Goal: Transaction & Acquisition: Purchase product/service

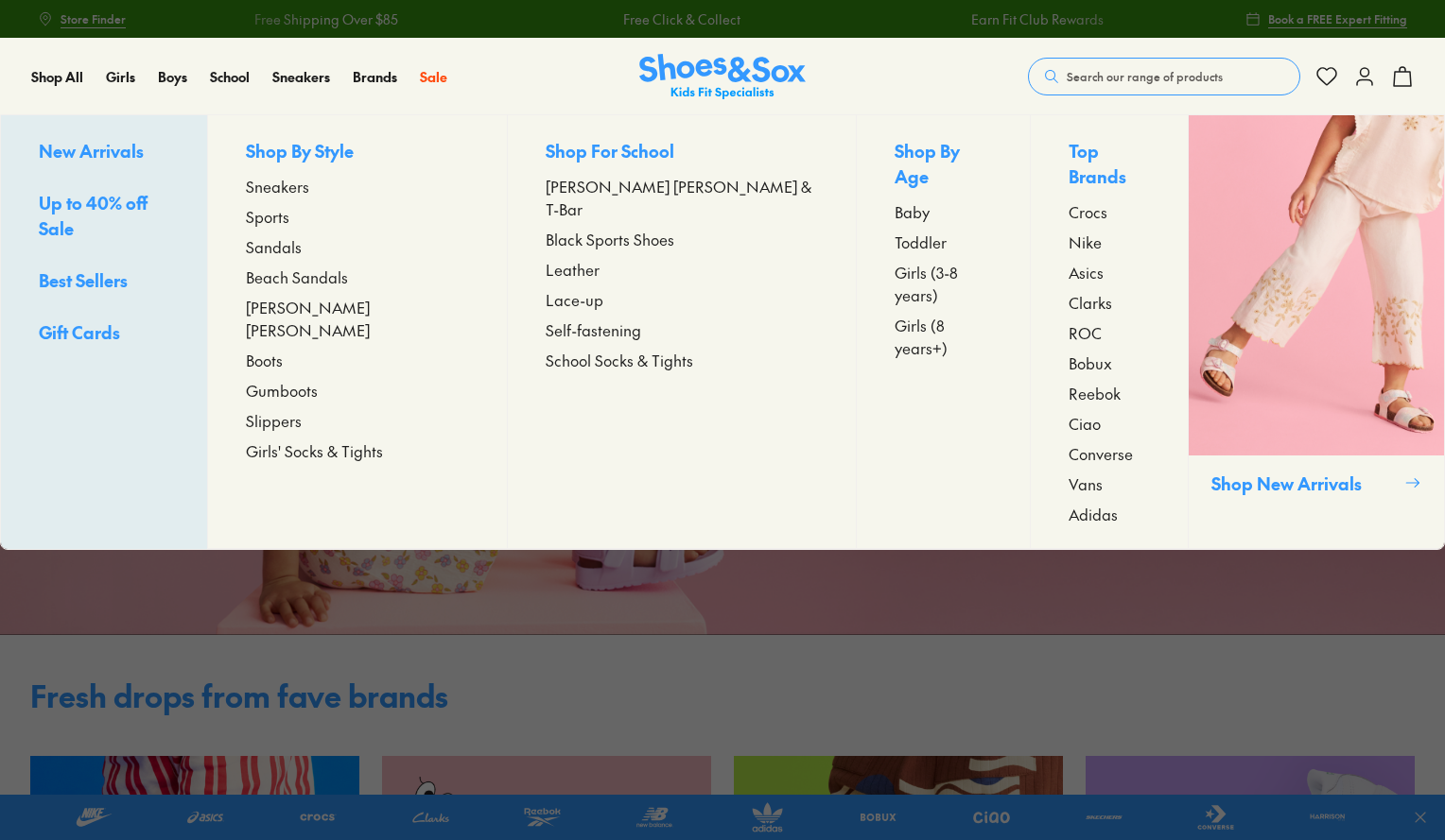
click at [283, 349] on span "Boots" at bounding box center [264, 360] width 37 height 23
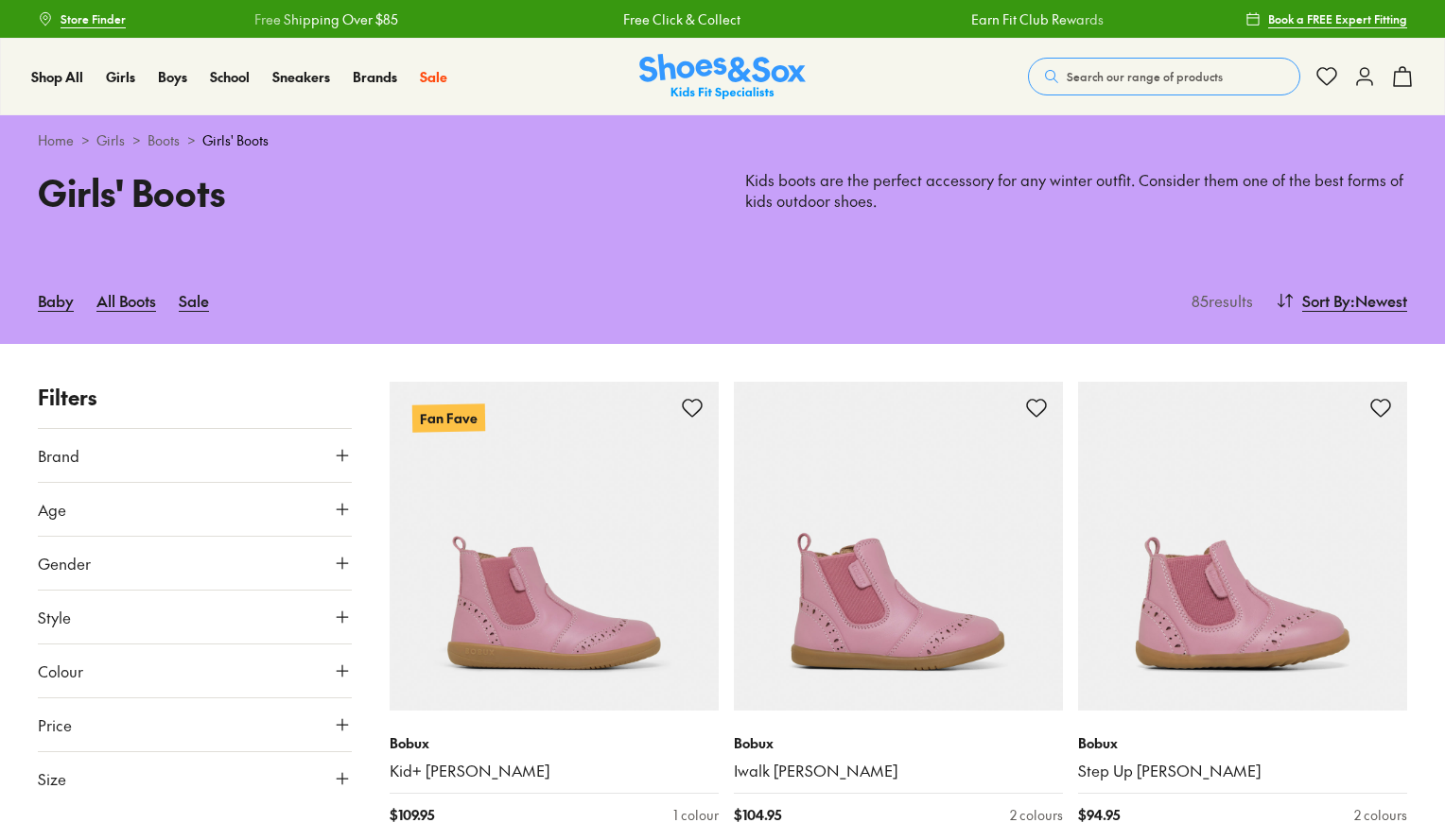
click at [87, 504] on button "Age" at bounding box center [194, 510] width 314 height 53
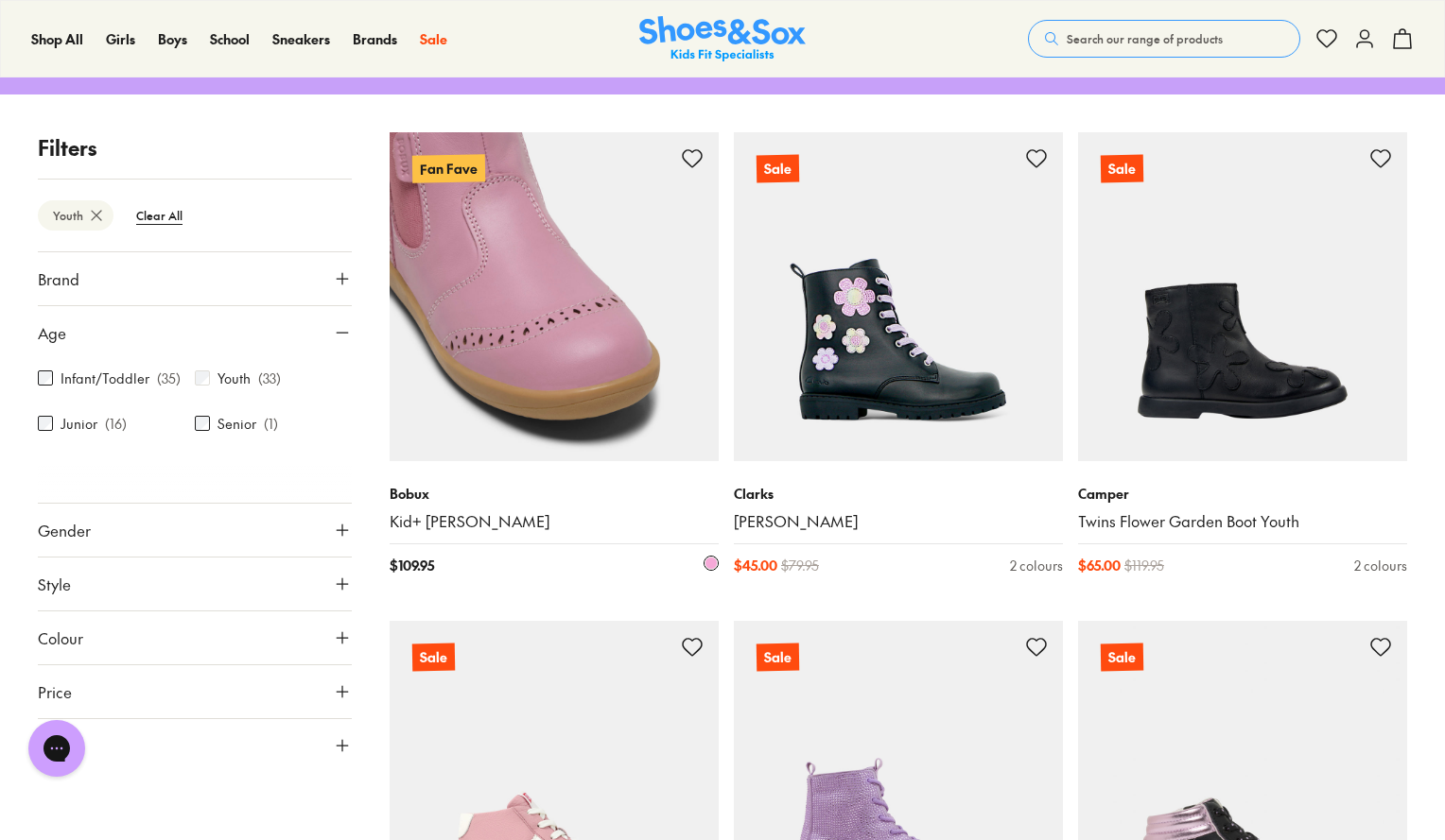
scroll to position [401, 0]
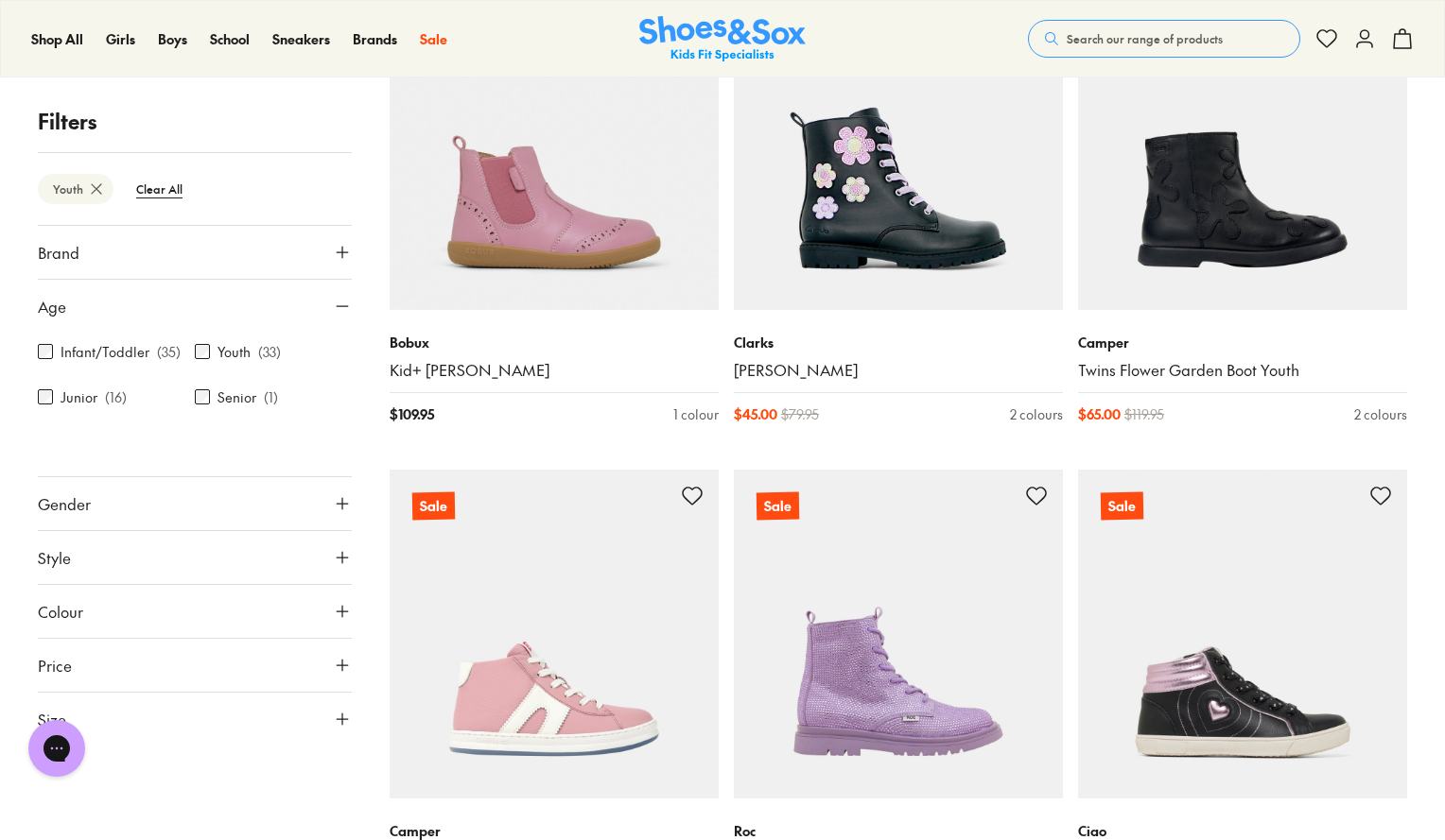
click at [203, 513] on button "Gender" at bounding box center [194, 504] width 314 height 53
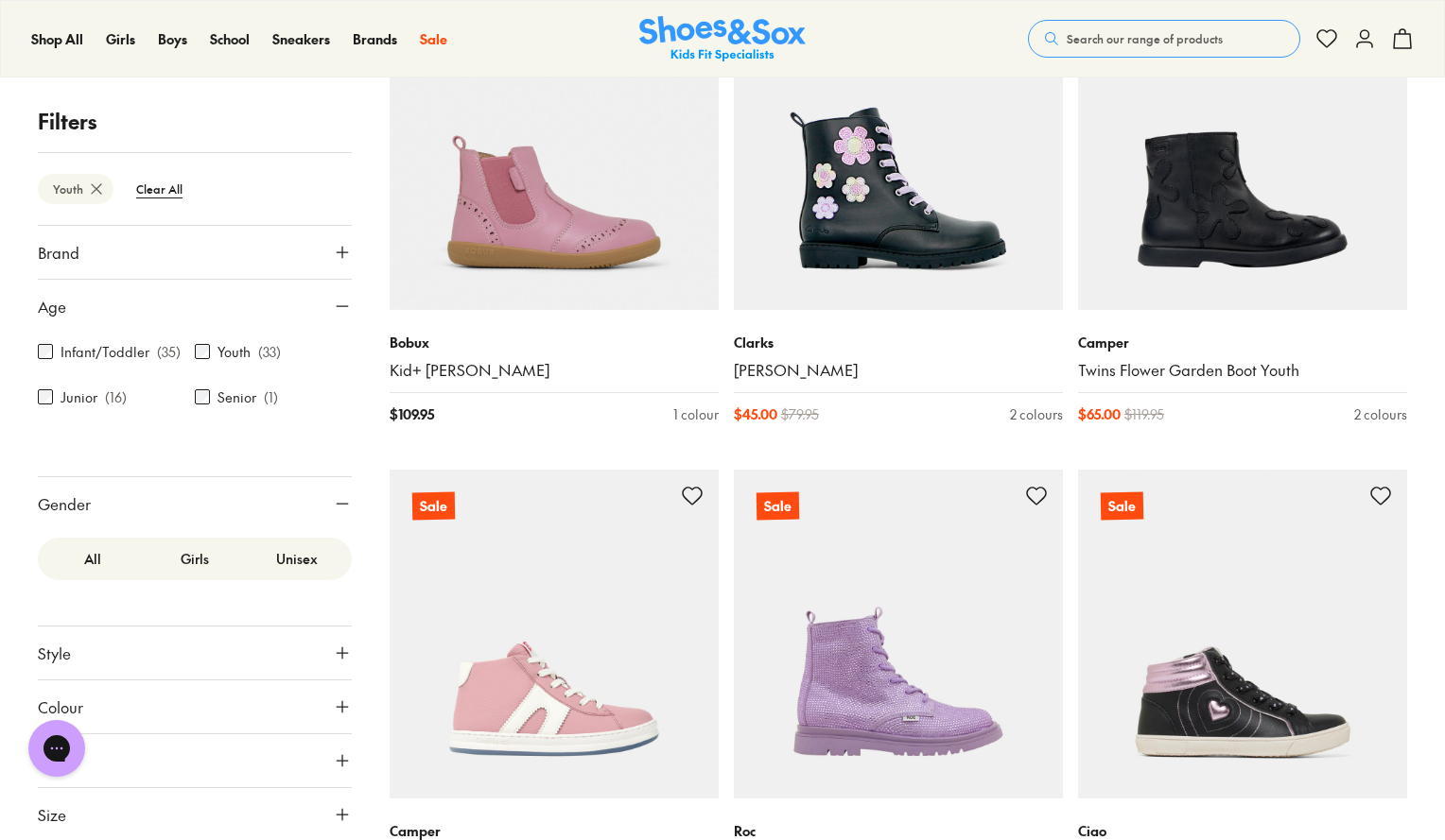
click at [186, 564] on label "Girls" at bounding box center [195, 559] width 102 height 35
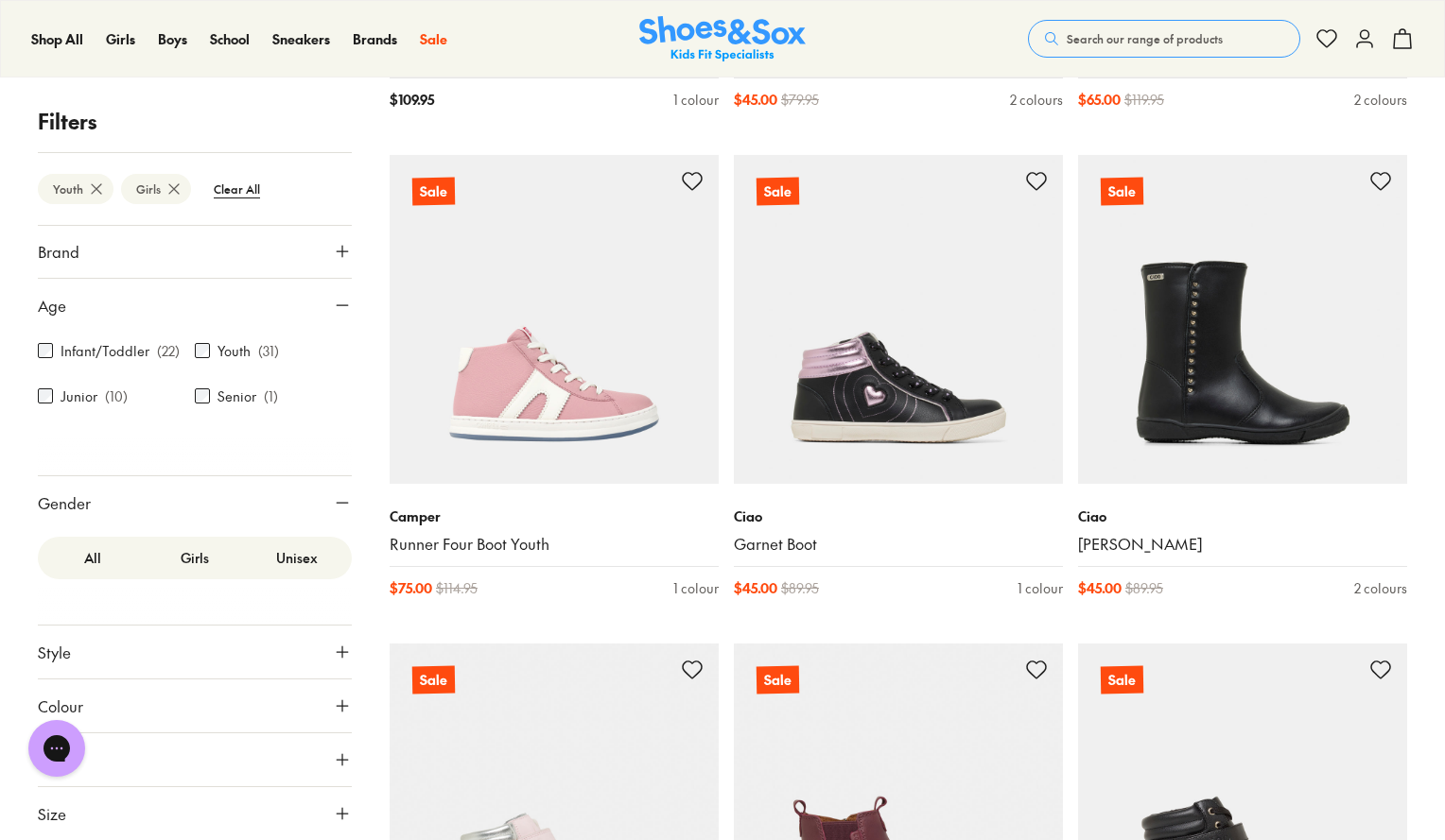
scroll to position [1013, 0]
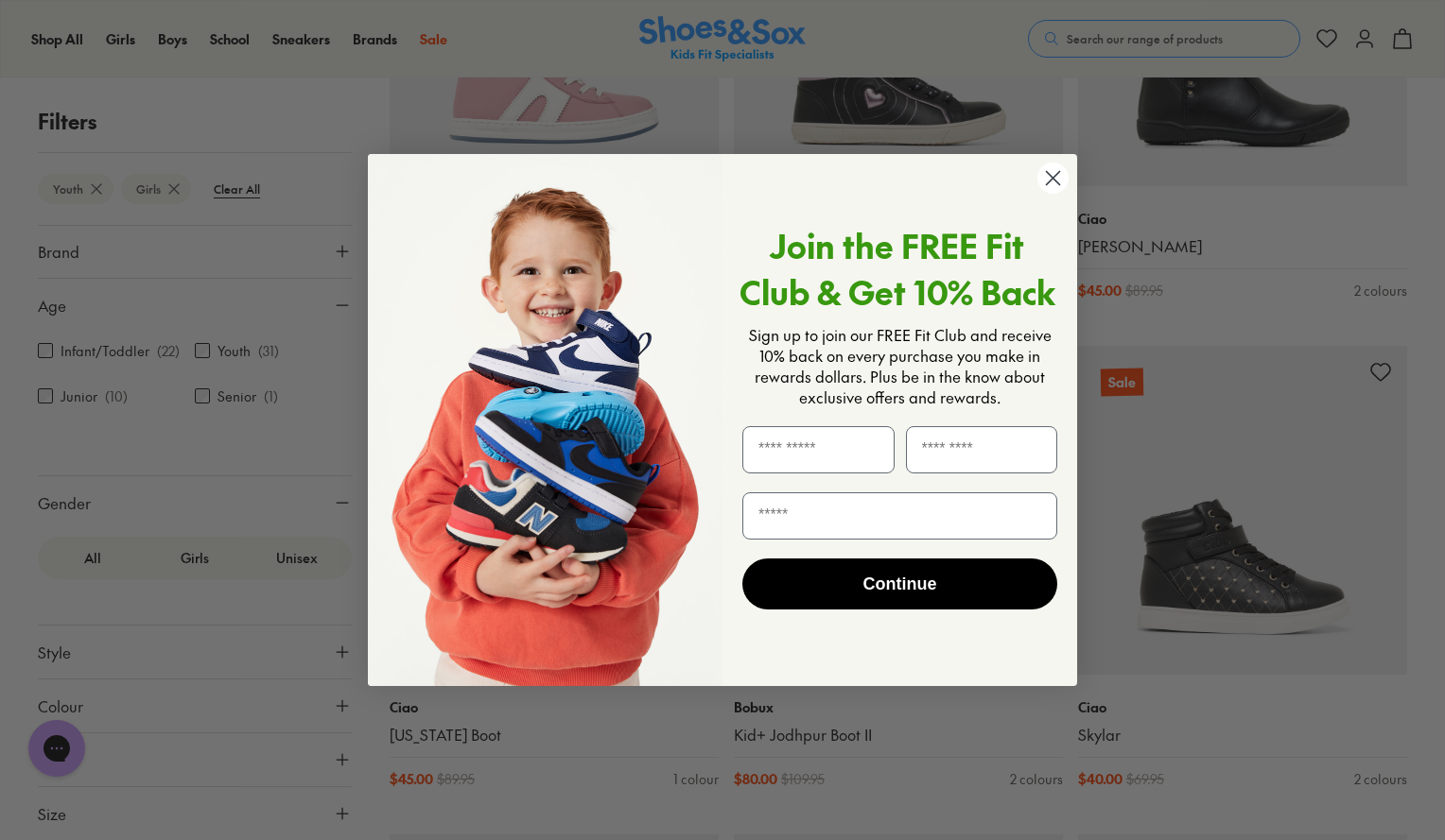
click at [1058, 177] on circle "Close dialog" at bounding box center [1053, 178] width 31 height 31
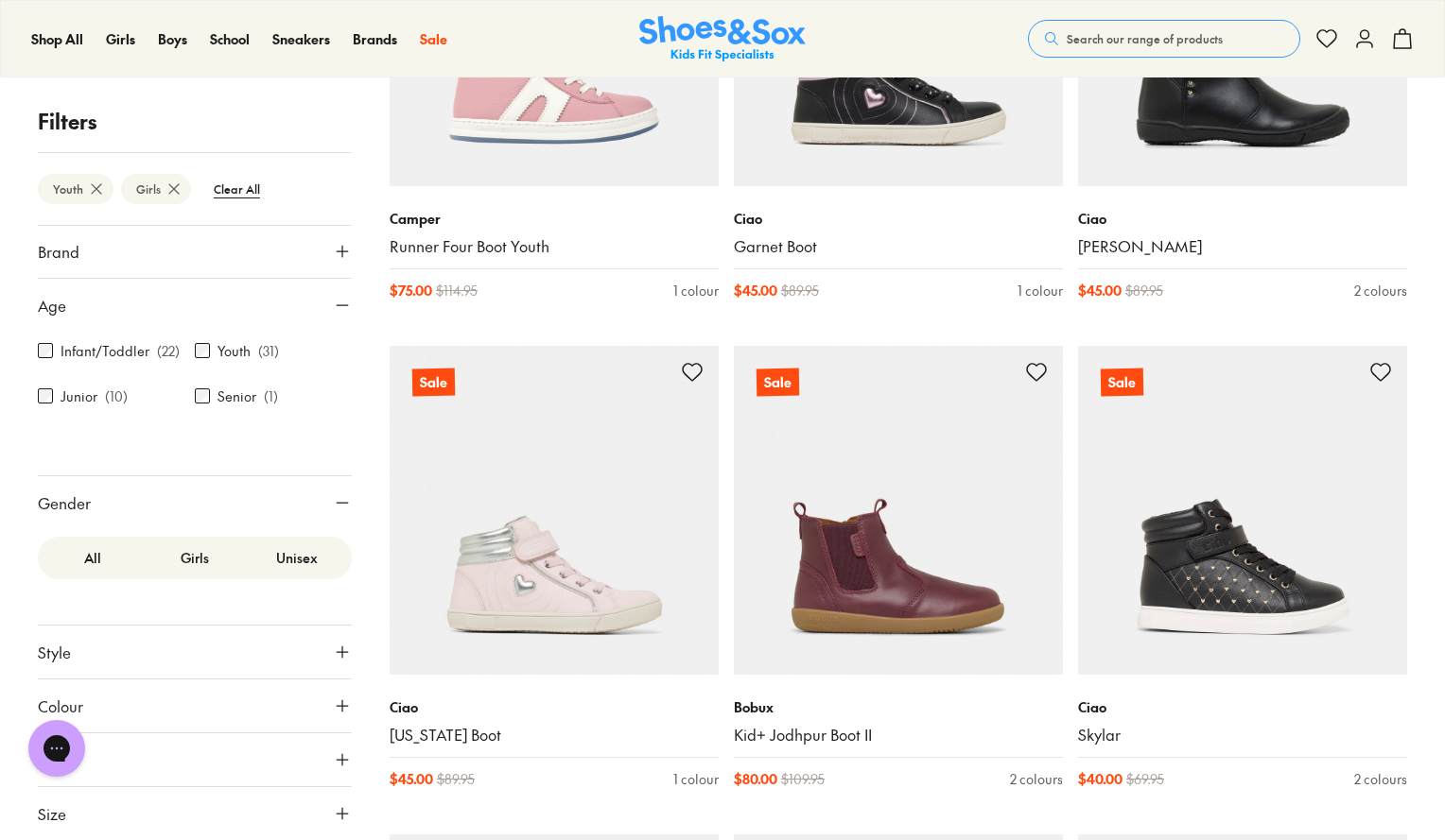
click at [165, 715] on button "Colour" at bounding box center [194, 706] width 314 height 53
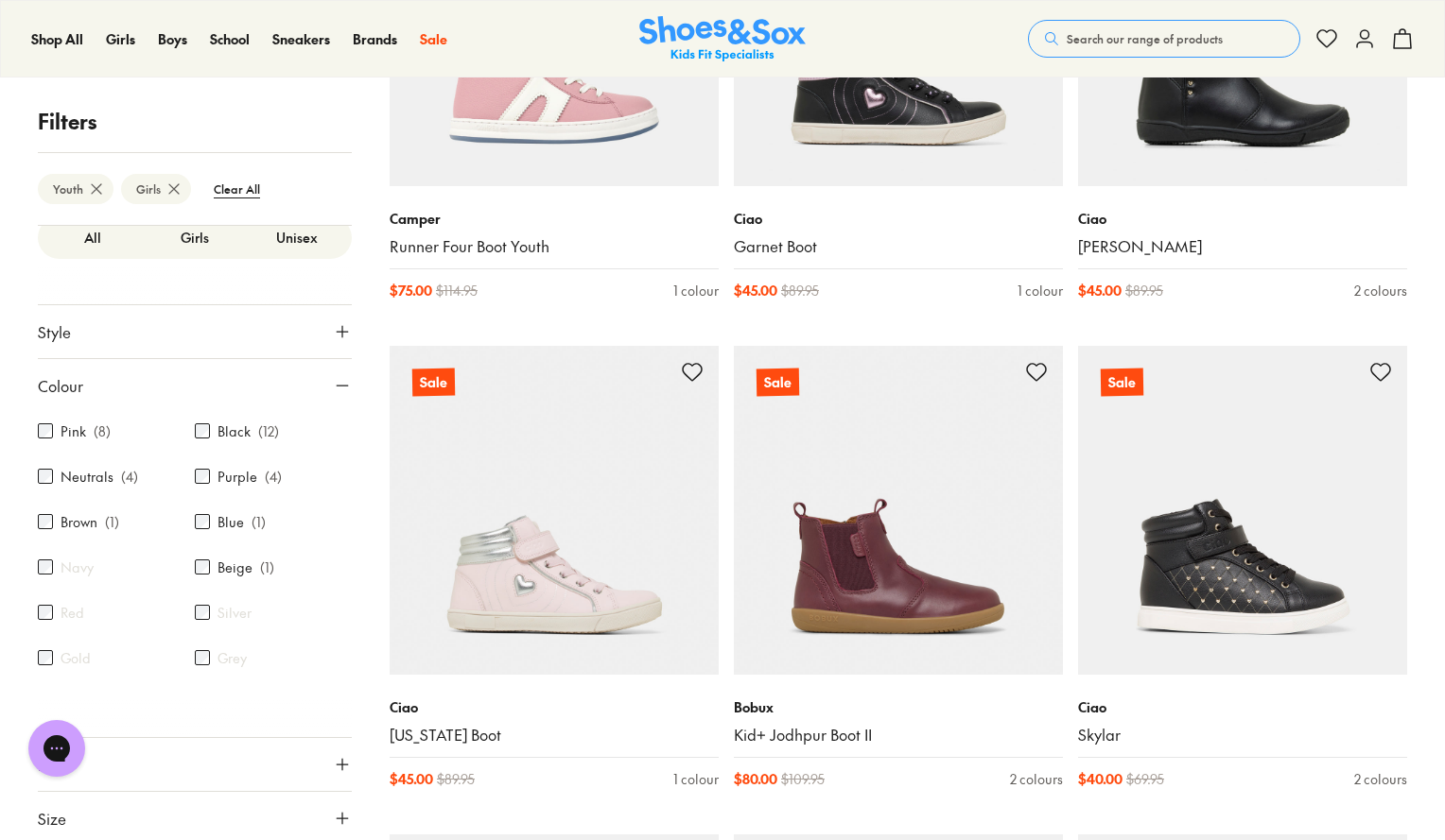
scroll to position [322, 0]
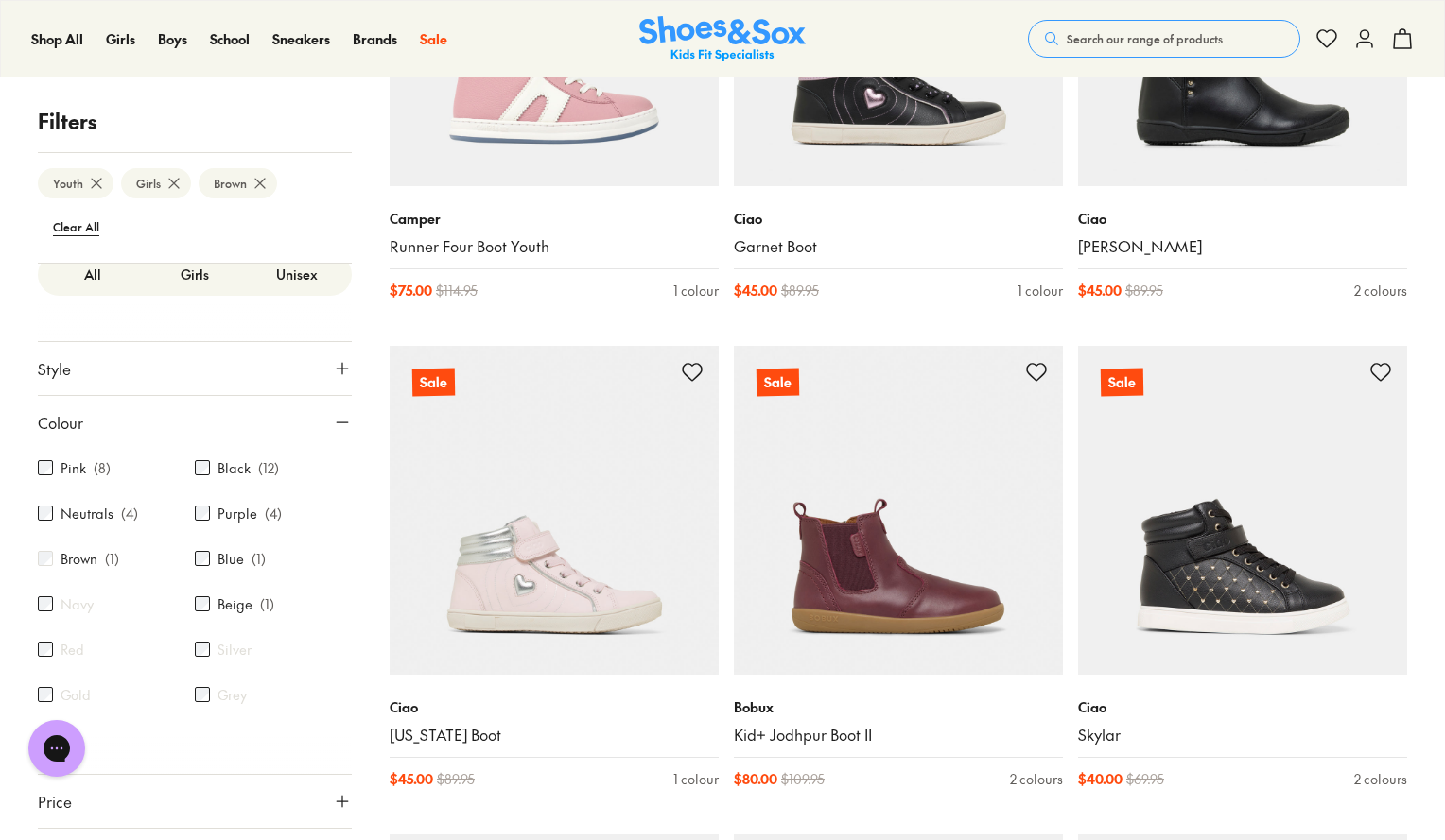
scroll to position [183, 0]
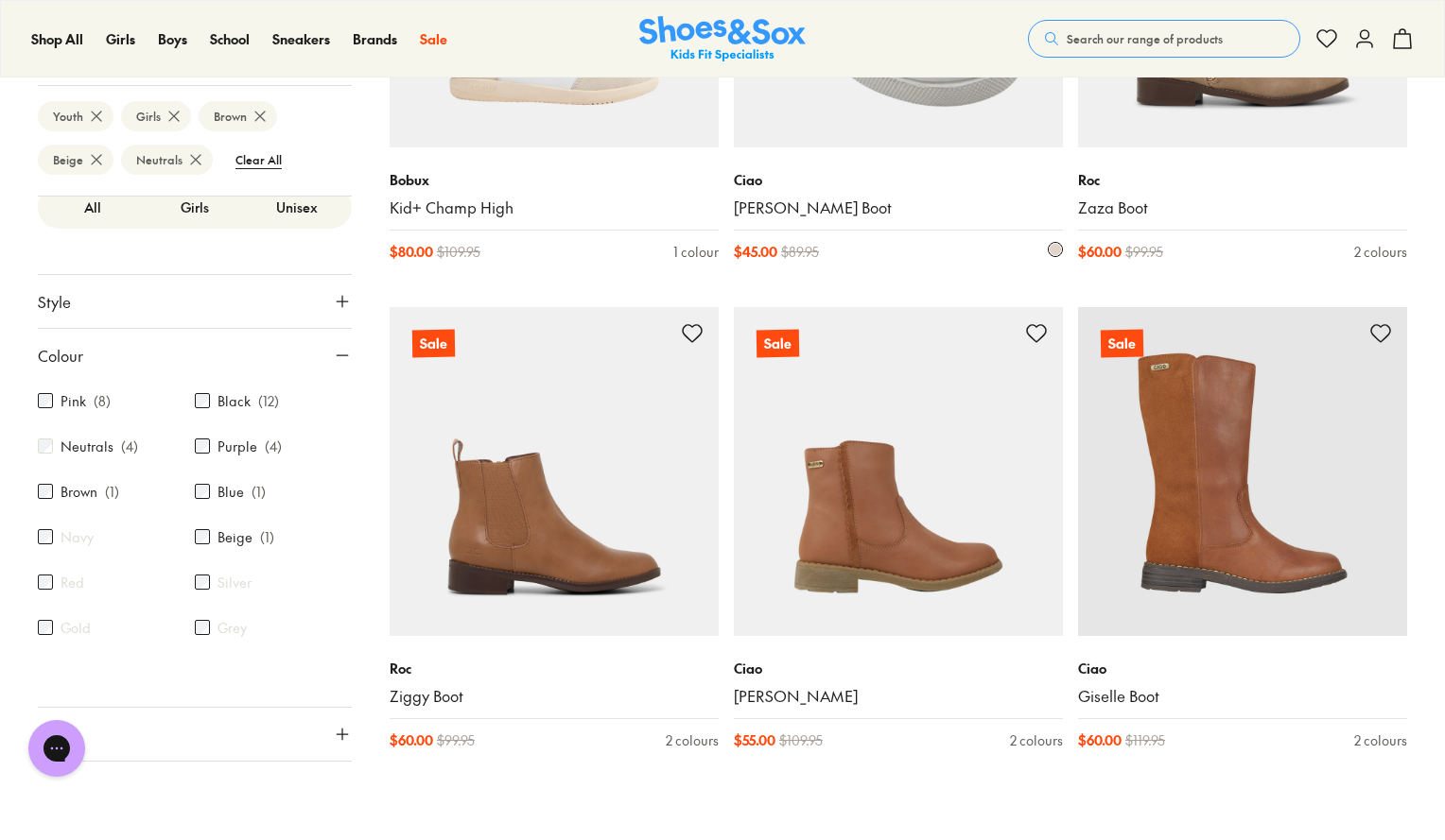
scroll to position [562, 0]
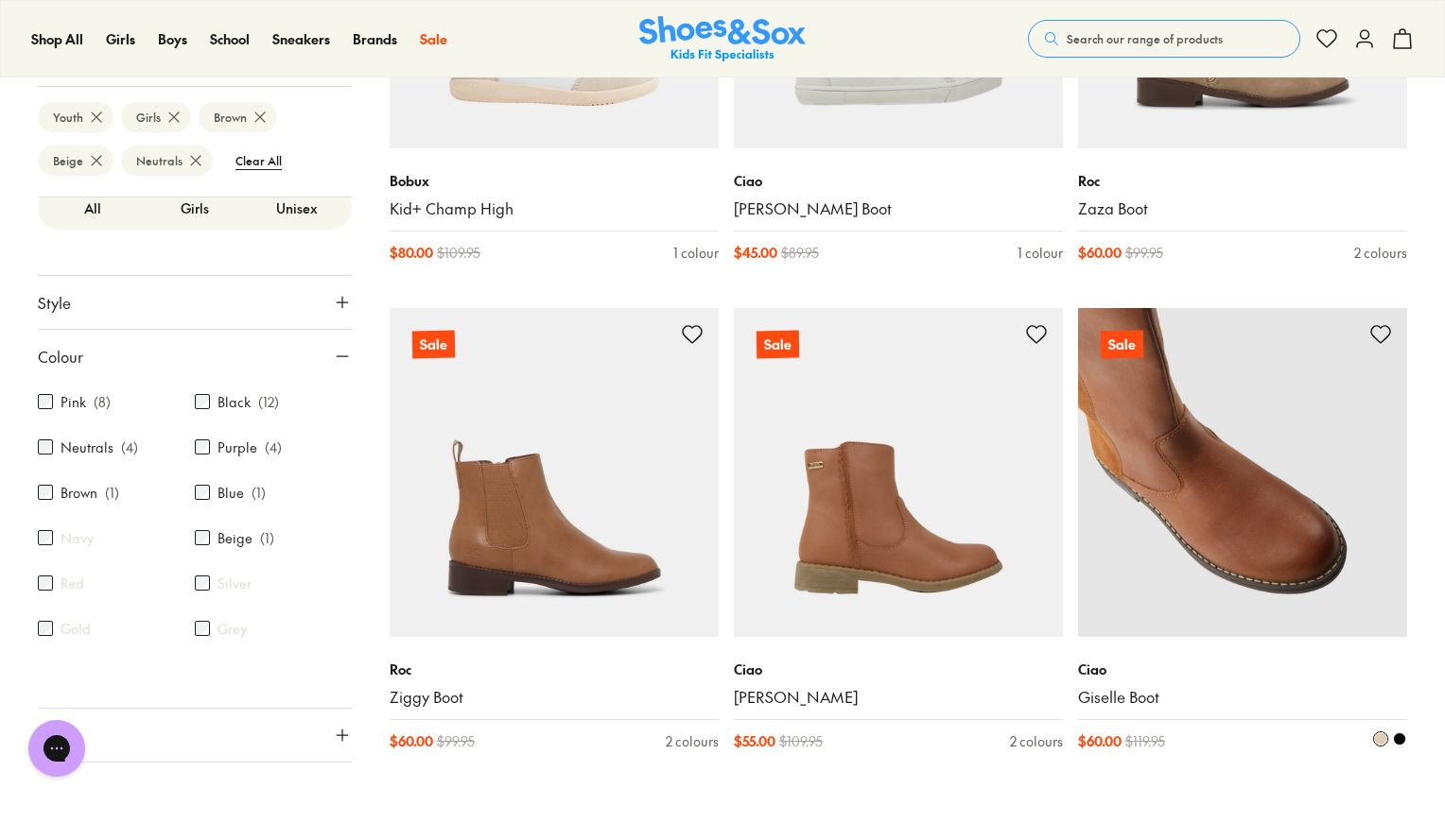
click at [1199, 478] on img at bounding box center [1243, 473] width 329 height 329
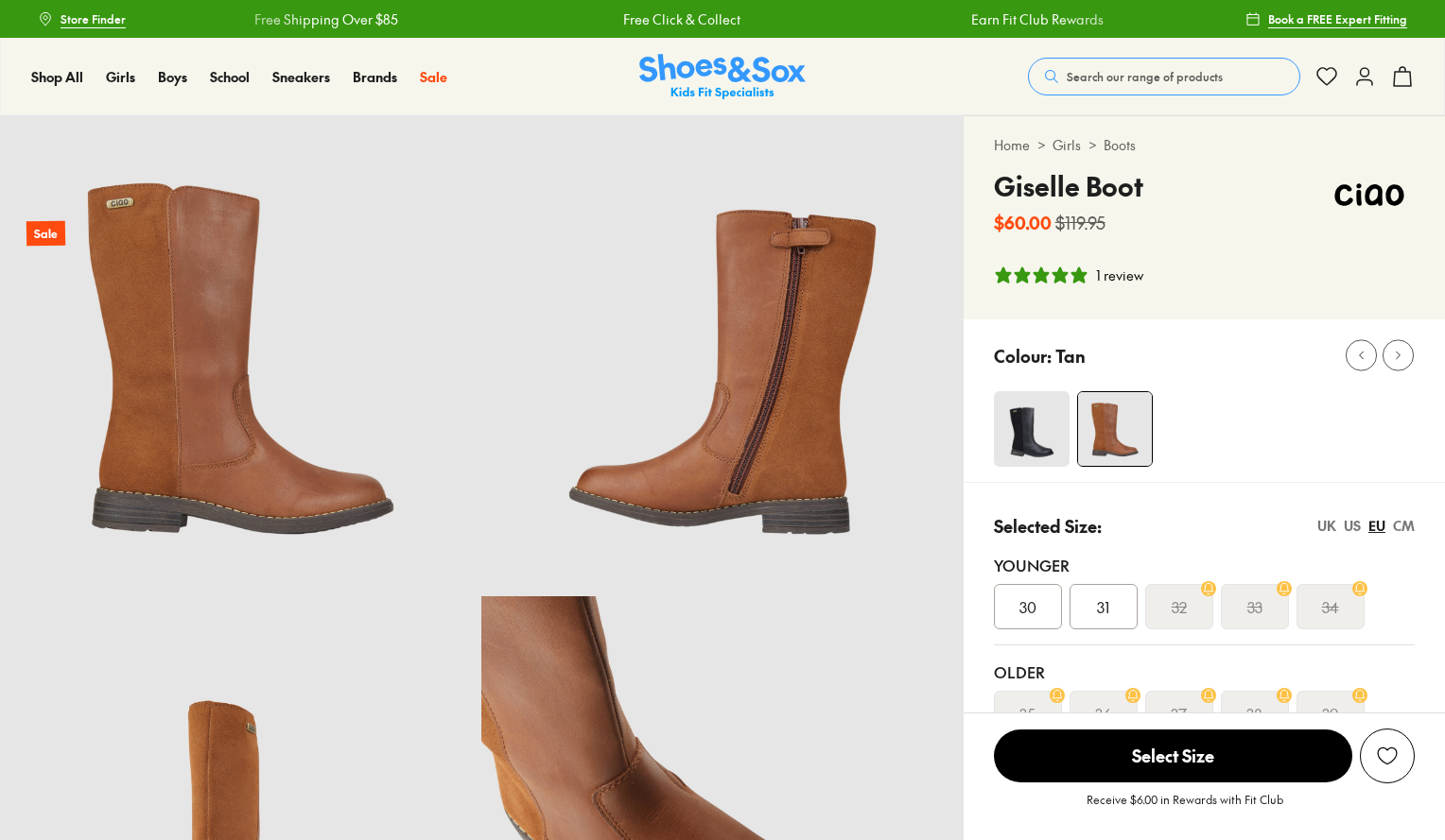
select select "*"
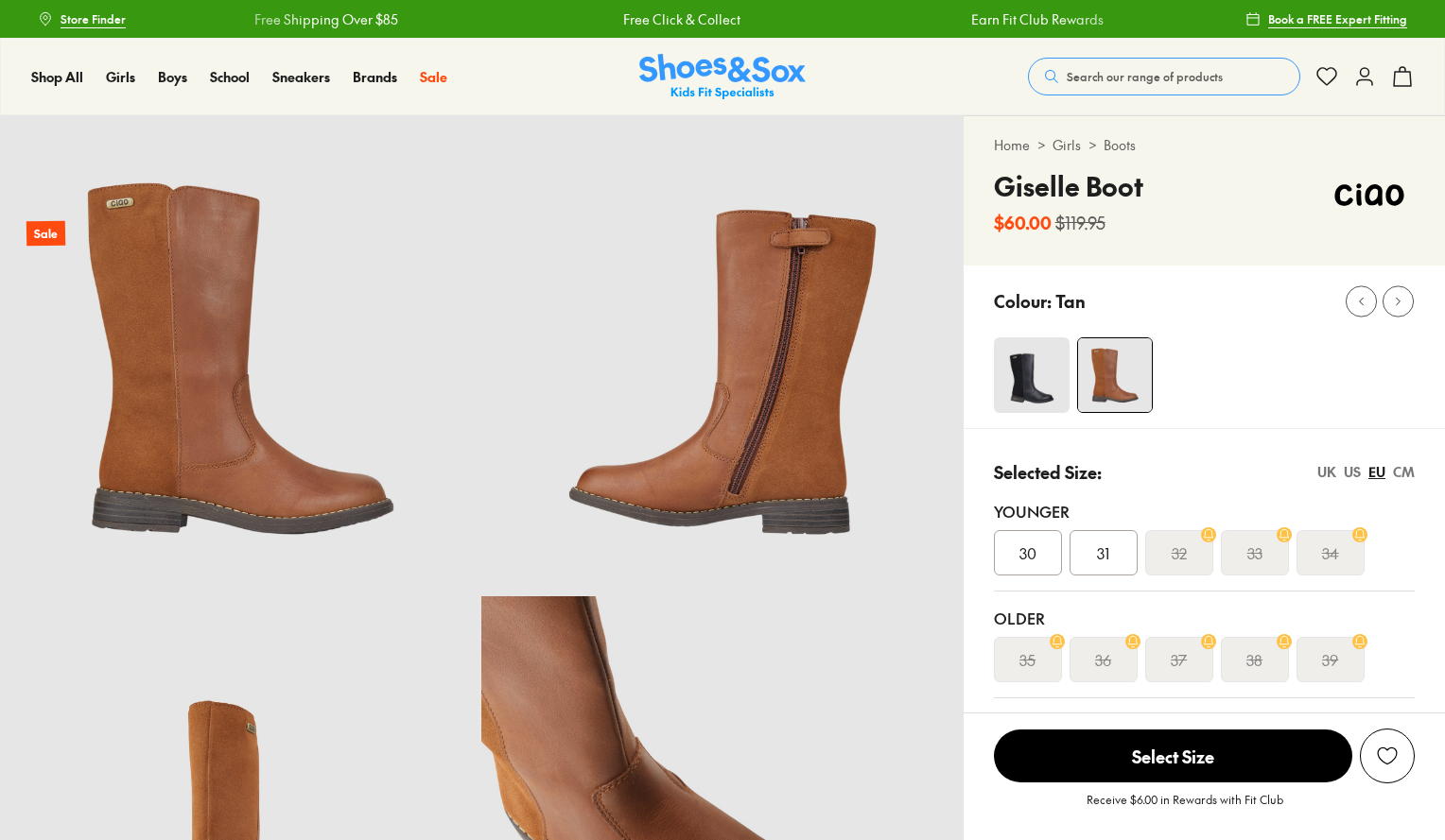
select select "*"
